Goal: Task Accomplishment & Management: Use online tool/utility

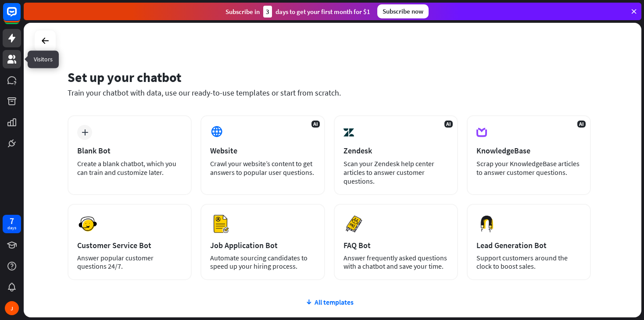
click at [12, 63] on icon at bounding box center [11, 59] width 9 height 9
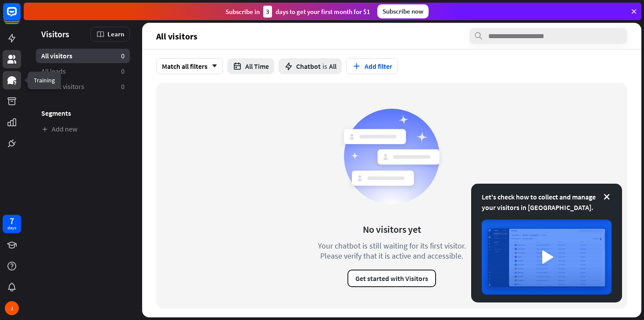
click at [16, 80] on icon at bounding box center [11, 80] width 9 height 8
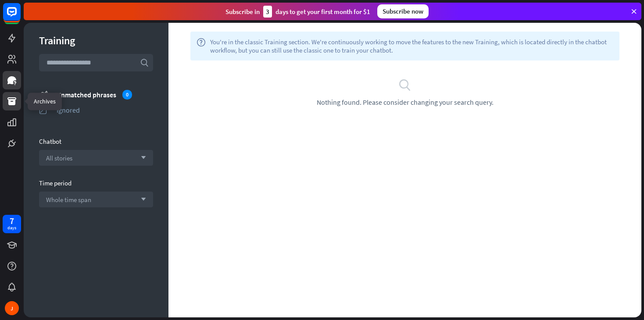
click at [12, 104] on icon at bounding box center [11, 101] width 9 height 8
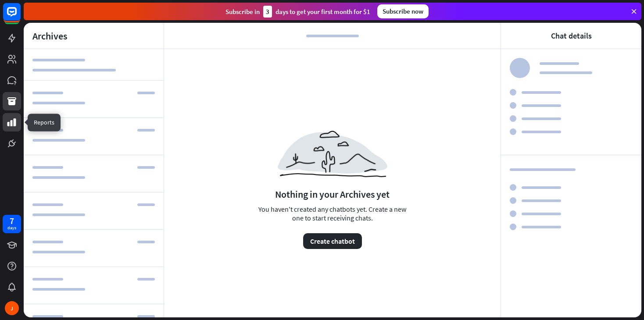
click at [13, 123] on icon at bounding box center [12, 122] width 11 height 11
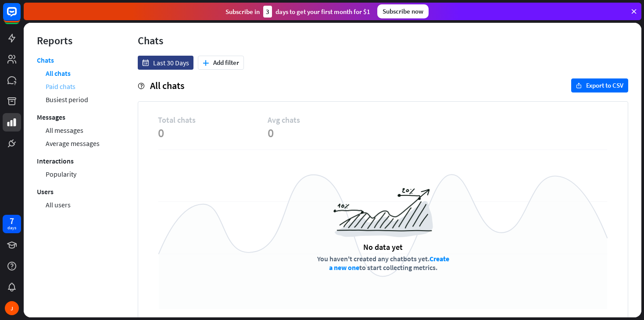
click at [71, 83] on link "Paid chats" at bounding box center [61, 86] width 30 height 13
click at [77, 99] on link "Busiest period" at bounding box center [67, 99] width 43 height 13
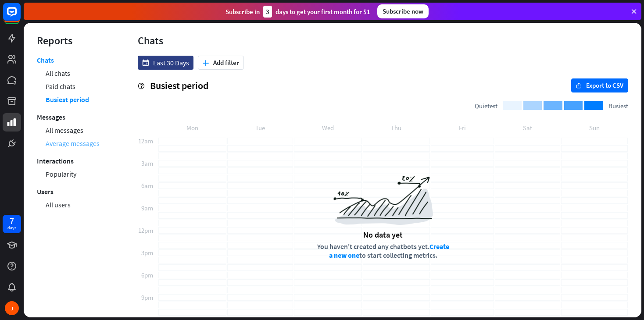
click at [74, 137] on link "Average messages" at bounding box center [73, 143] width 54 height 13
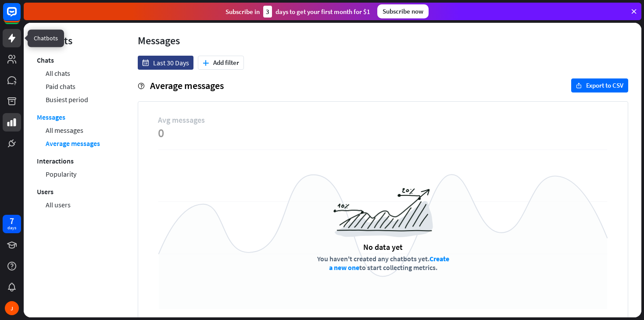
click at [13, 37] on icon at bounding box center [11, 38] width 7 height 9
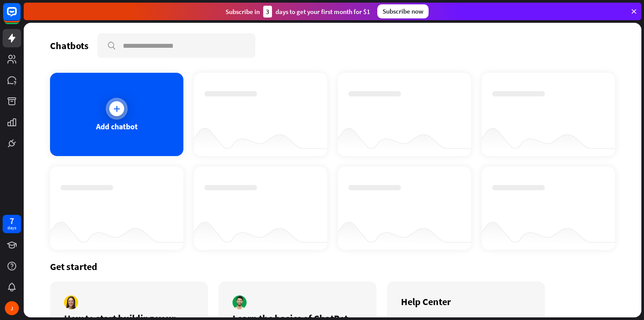
click at [116, 104] on icon at bounding box center [116, 108] width 9 height 9
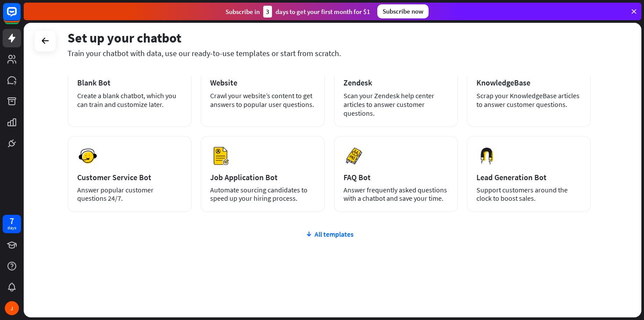
scroll to position [68, 0]
click at [336, 236] on div "All templates" at bounding box center [329, 234] width 523 height 9
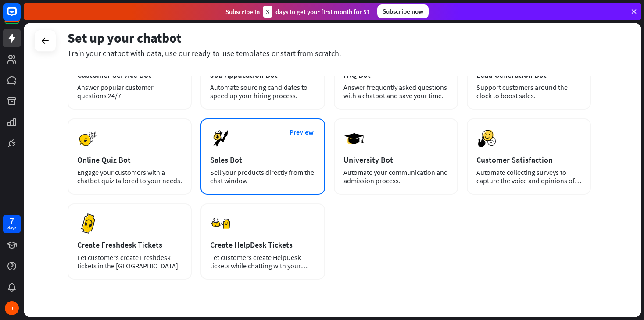
scroll to position [172, 0]
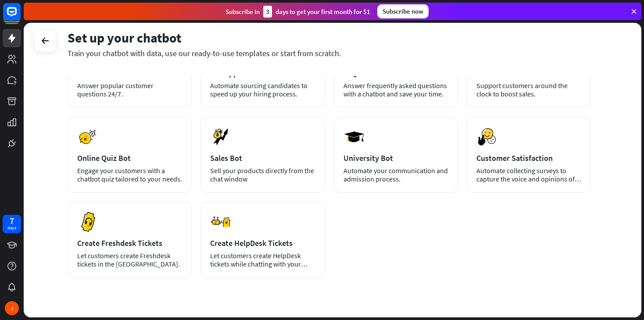
click at [484, 0] on div "Subscribe [DATE] to get your first month for $1 Subscribe now" at bounding box center [334, 11] width 620 height 23
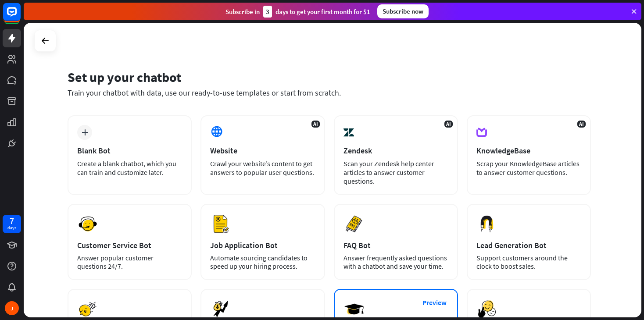
scroll to position [0, 0]
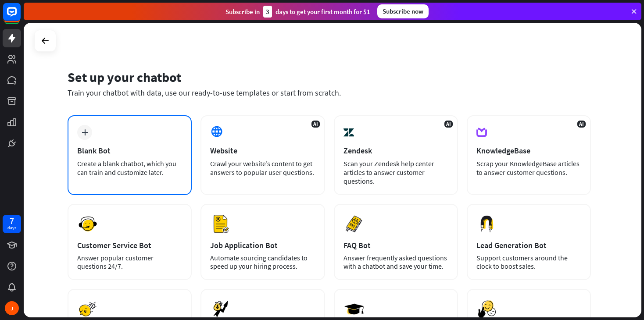
click at [123, 136] on div "plus Blank Bot Create a blank chatbot, which you can train and customize later." at bounding box center [130, 155] width 124 height 80
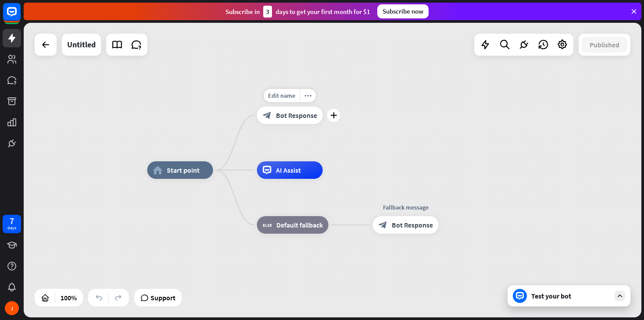
click at [293, 114] on span "Bot Response" at bounding box center [296, 115] width 41 height 9
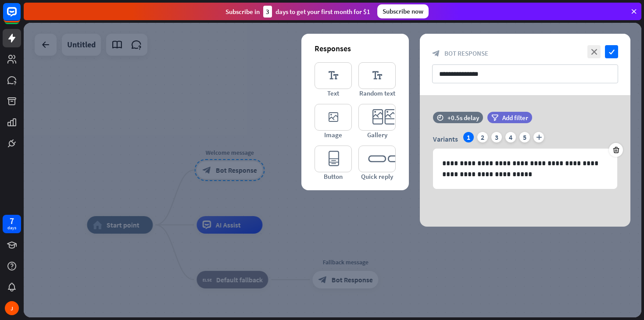
click at [444, 274] on div at bounding box center [333, 170] width 618 height 295
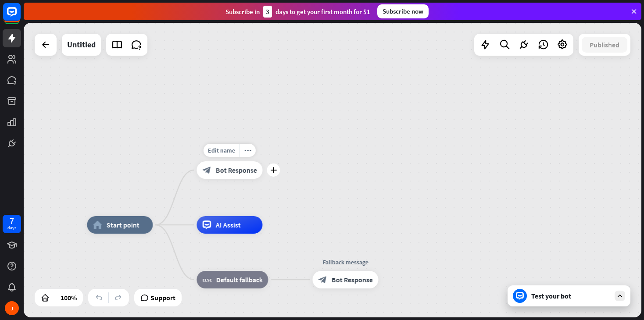
click at [231, 176] on div "block_bot_response Bot Response" at bounding box center [229, 170] width 66 height 18
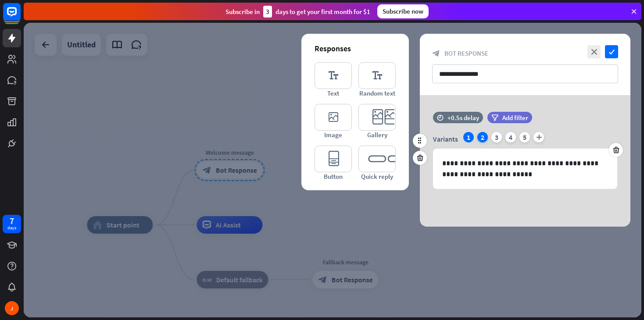
click at [484, 137] on div "2" at bounding box center [482, 137] width 11 height 11
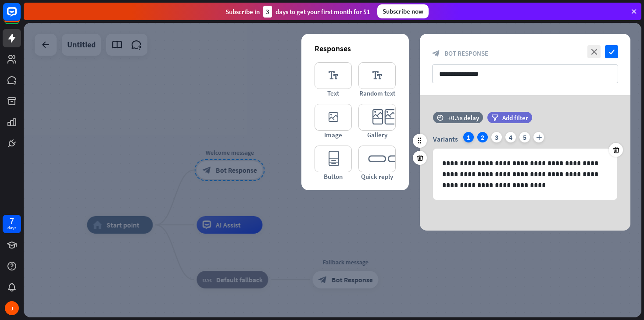
click at [470, 137] on div "1" at bounding box center [468, 137] width 11 height 11
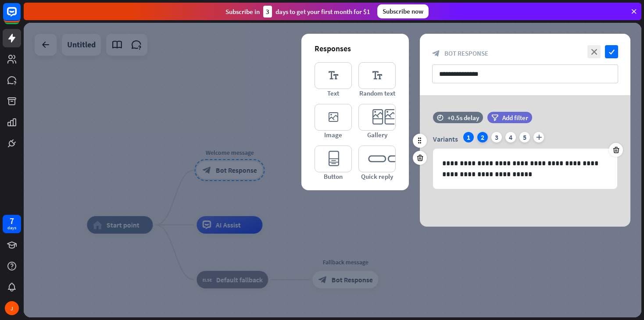
click at [484, 137] on div "2" at bounding box center [482, 137] width 11 height 11
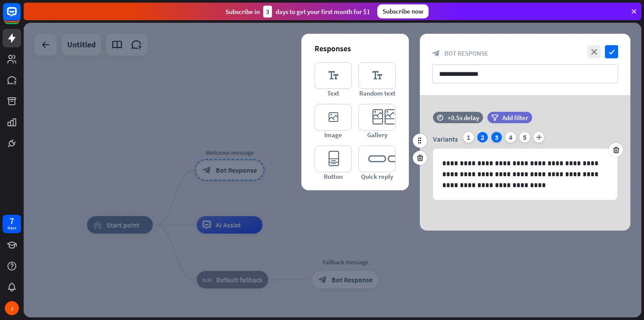
click at [496, 138] on div "3" at bounding box center [496, 137] width 11 height 11
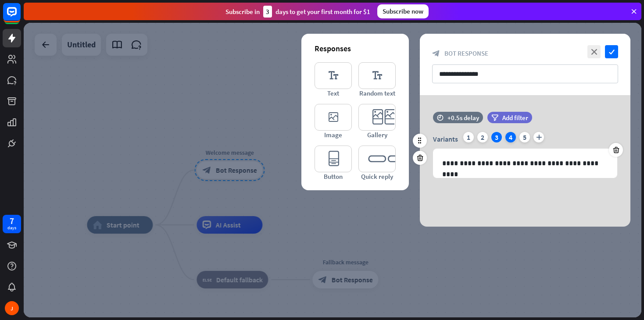
click at [511, 137] on div "4" at bounding box center [510, 137] width 11 height 11
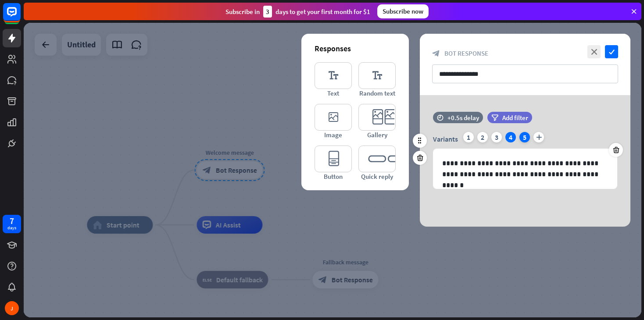
click at [527, 136] on div "5" at bounding box center [524, 137] width 11 height 11
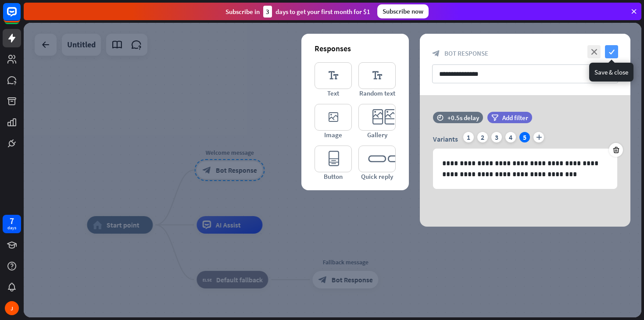
click at [613, 52] on icon "check" at bounding box center [611, 51] width 13 height 13
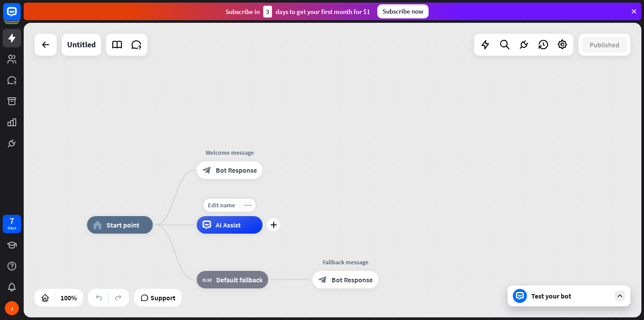
click at [246, 208] on icon "more_horiz" at bounding box center [247, 205] width 7 height 7
click at [321, 182] on div "home_2 Start point Welcome message block_bot_response Bot Response AI Assist bl…" at bounding box center [333, 170] width 618 height 295
click at [230, 232] on div "AI Assist" at bounding box center [229, 225] width 66 height 18
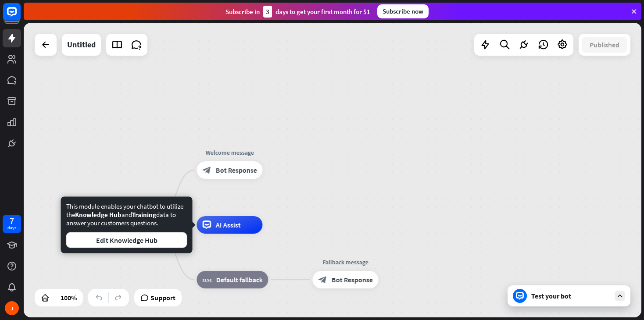
click at [275, 96] on div "home_2 Start point Welcome message block_bot_response Bot Response AI Assist bl…" at bounding box center [333, 170] width 618 height 295
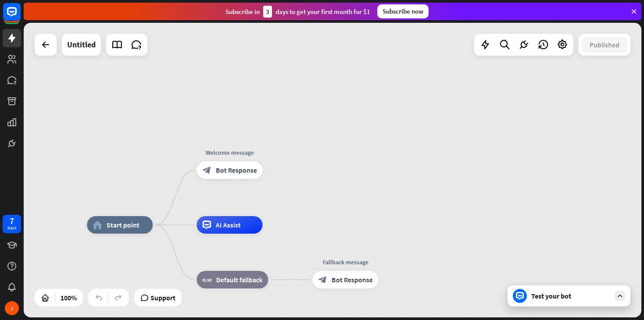
click at [558, 304] on div "Test your bot" at bounding box center [568, 296] width 123 height 21
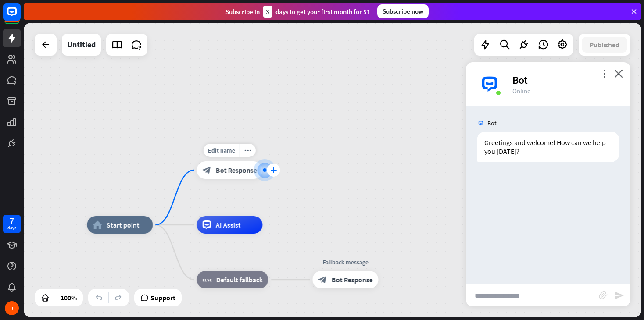
click at [275, 171] on icon "plus" at bounding box center [273, 170] width 7 height 6
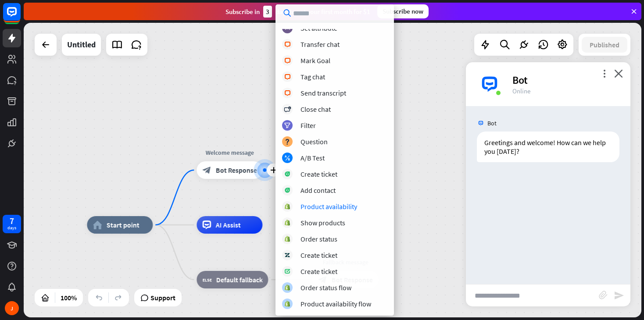
scroll to position [201, 0]
click at [325, 224] on div "Show products" at bounding box center [322, 222] width 45 height 9
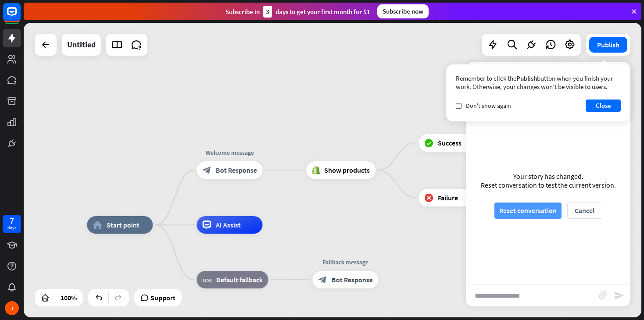
click at [535, 211] on button "Reset conversation" at bounding box center [527, 211] width 67 height 16
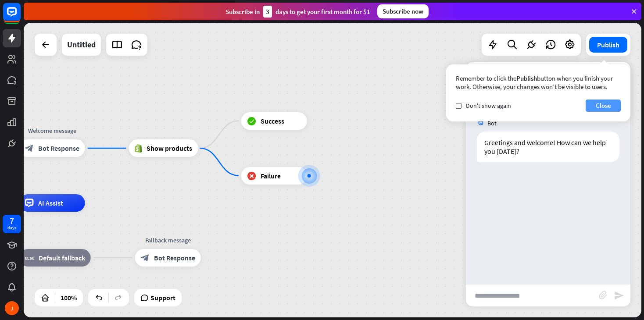
click at [603, 105] on button "Close" at bounding box center [603, 106] width 35 height 12
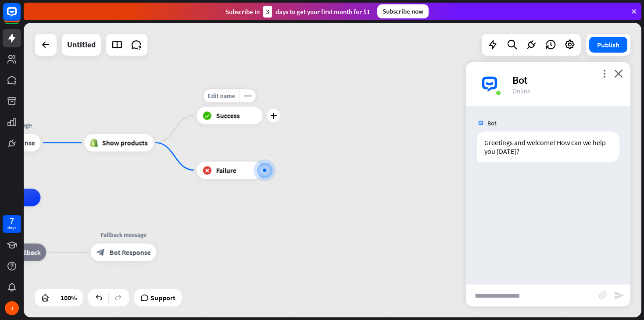
click at [224, 119] on span "Success" at bounding box center [228, 115] width 24 height 9
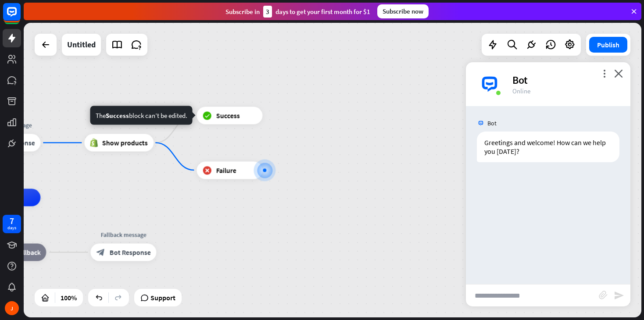
click at [36, 51] on div at bounding box center [46, 45] width 22 height 22
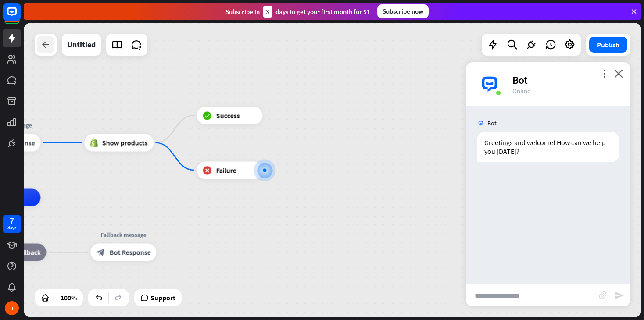
click at [47, 47] on icon at bounding box center [45, 44] width 11 height 11
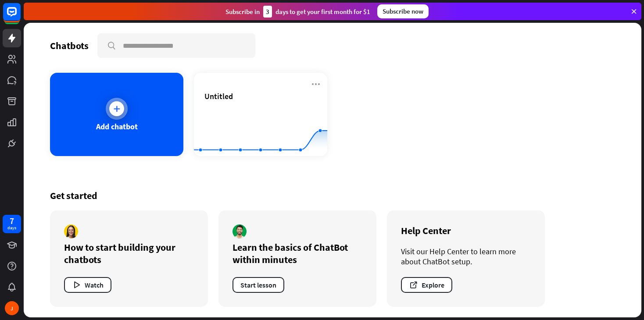
click at [112, 116] on div at bounding box center [117, 109] width 22 height 22
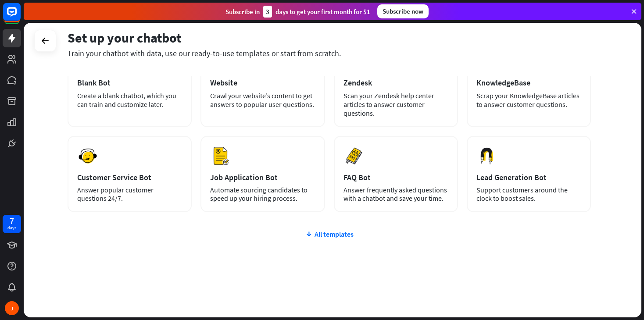
scroll to position [68, 0]
click at [20, 142] on link at bounding box center [12, 143] width 18 height 18
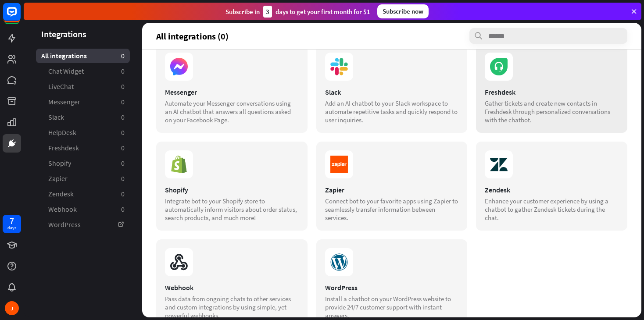
scroll to position [131, 0]
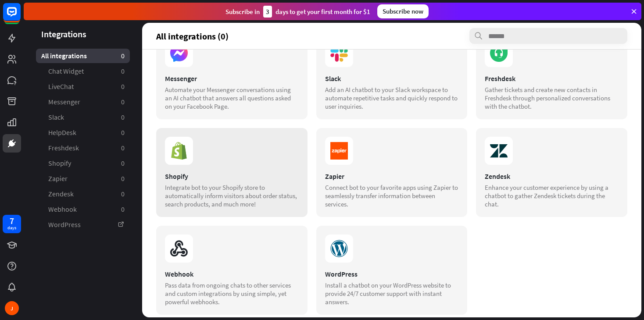
click at [219, 145] on section at bounding box center [232, 151] width 134 height 28
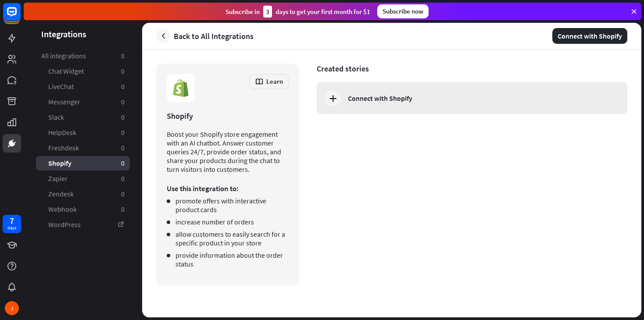
click at [331, 100] on icon at bounding box center [333, 98] width 11 height 11
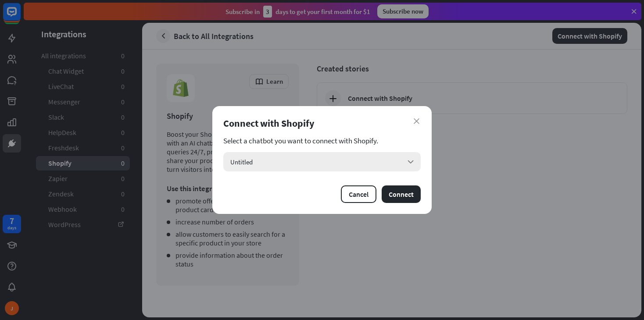
click at [413, 155] on div "Untitled arrow_down" at bounding box center [321, 161] width 197 height 19
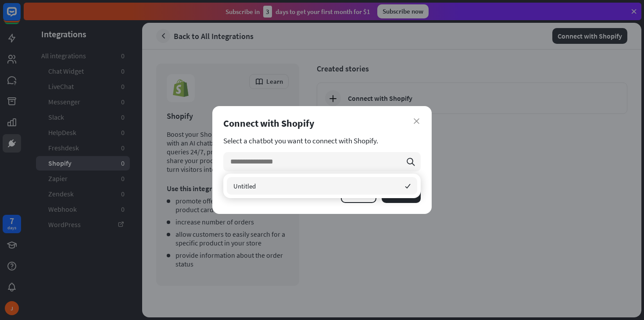
click at [258, 185] on div "Untitled checked" at bounding box center [322, 186] width 190 height 18
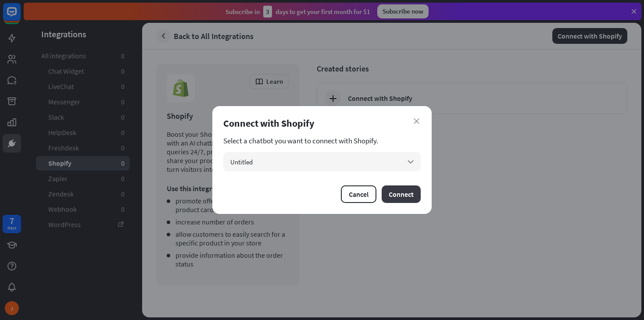
click at [405, 195] on button "Connect" at bounding box center [401, 195] width 39 height 18
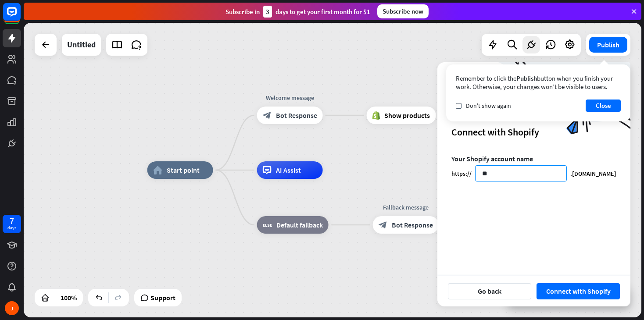
type input "*"
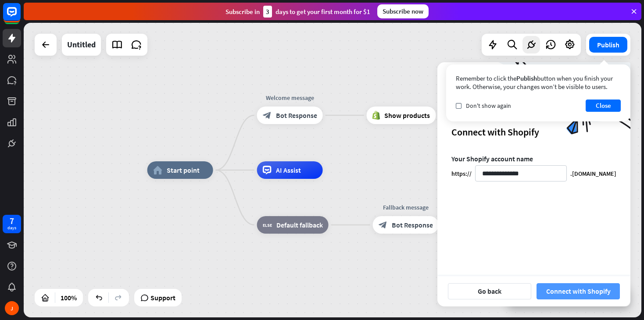
type input "**********"
click at [573, 293] on button "Connect with Shopify" at bounding box center [577, 291] width 83 height 16
click at [570, 237] on div "**********" at bounding box center [533, 222] width 193 height 137
click at [605, 111] on button "Close" at bounding box center [603, 106] width 35 height 12
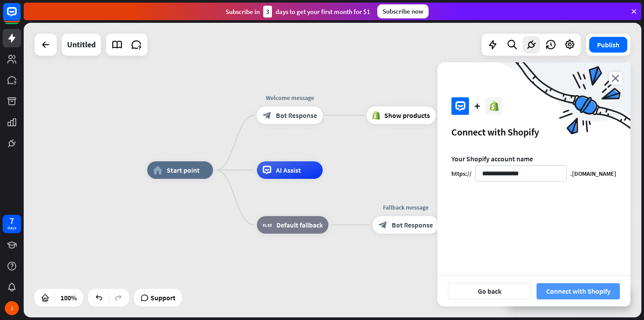
click at [574, 289] on button "Connect with Shopify" at bounding box center [577, 291] width 83 height 16
click at [614, 76] on icon "close" at bounding box center [615, 78] width 13 height 13
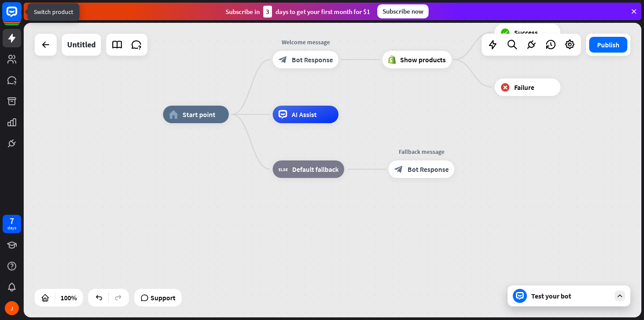
click at [14, 14] on icon at bounding box center [12, 12] width 11 height 11
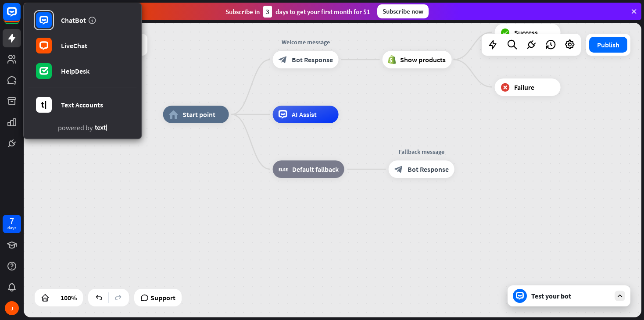
click at [69, 247] on div "home_2 Start point Welcome message block_bot_response Bot Response Show product…" at bounding box center [333, 170] width 618 height 295
